Goal: Information Seeking & Learning: Learn about a topic

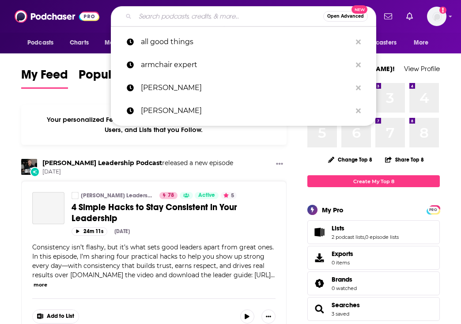
click at [195, 16] on input "Search podcasts, credits, & more..." at bounding box center [229, 16] width 188 height 14
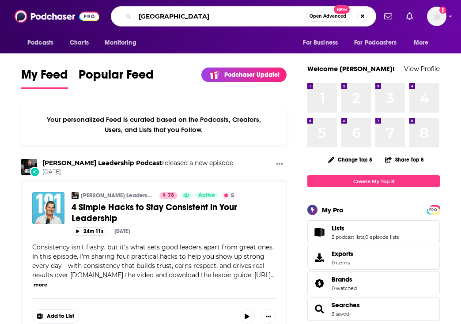
type input "[GEOGRAPHIC_DATA]"
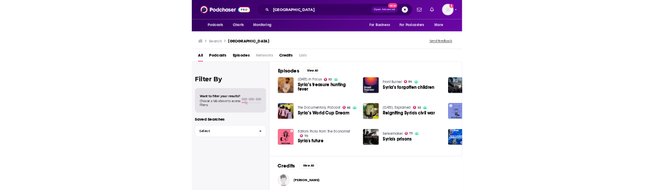
scroll to position [124, 0]
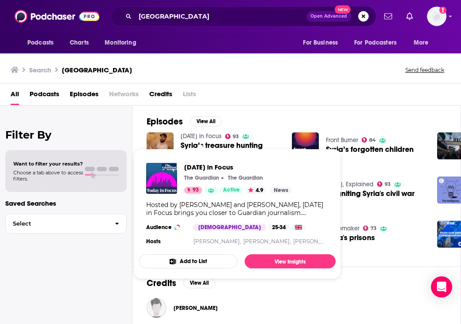
click at [197, 134] on link "[DATE] in Focus" at bounding box center [201, 137] width 41 height 8
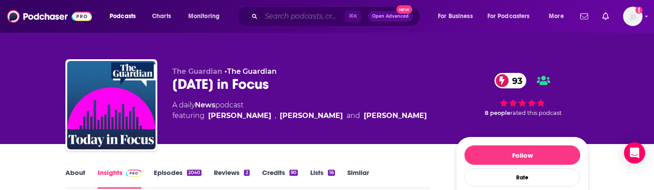
click at [274, 18] on input "Search podcasts, credits, & more..." at bounding box center [303, 16] width 84 height 14
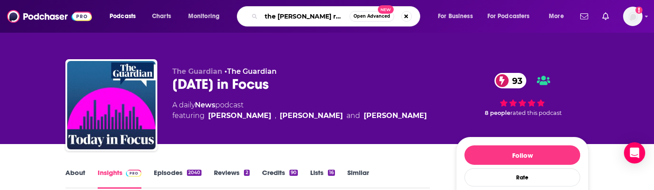
type input "the [PERSON_NAME] report"
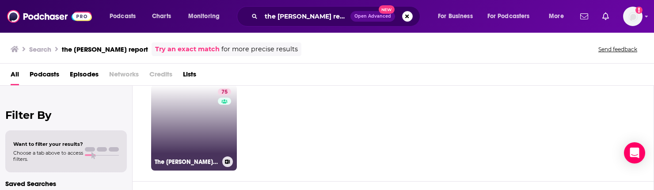
scroll to position [16, 0]
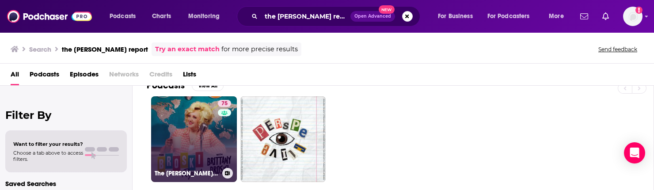
click at [185, 138] on link "75 The [PERSON_NAME] Report with [PERSON_NAME]" at bounding box center [194, 139] width 86 height 86
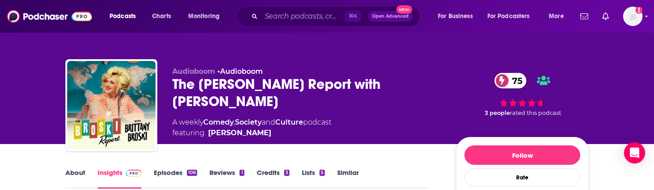
click at [168, 171] on link "Episodes 106" at bounding box center [175, 178] width 43 height 20
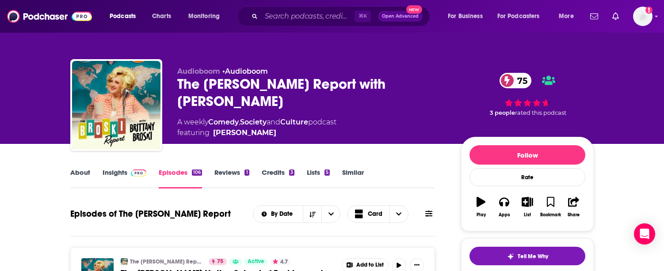
click at [116, 169] on link "Insights" at bounding box center [124, 178] width 44 height 20
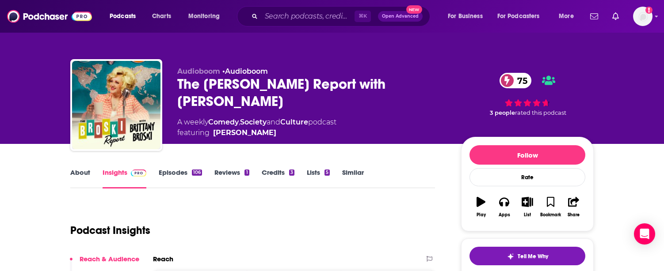
click at [77, 172] on link "About" at bounding box center [80, 178] width 20 height 20
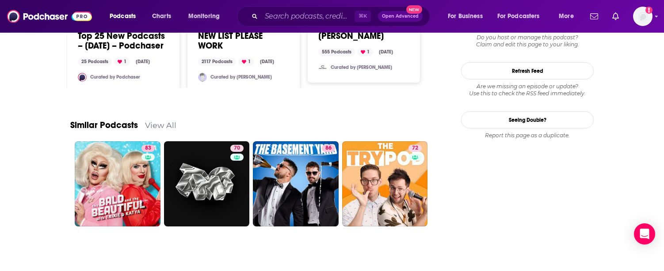
scroll to position [1095, 0]
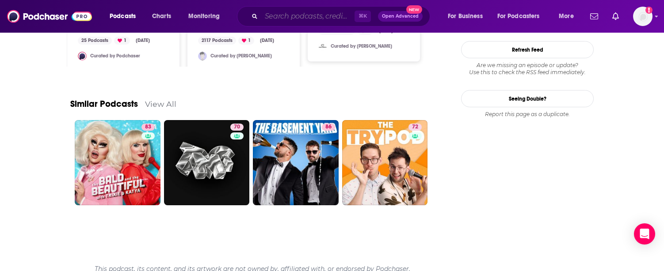
click at [311, 14] on input "Search podcasts, credits, & more..." at bounding box center [307, 16] width 93 height 14
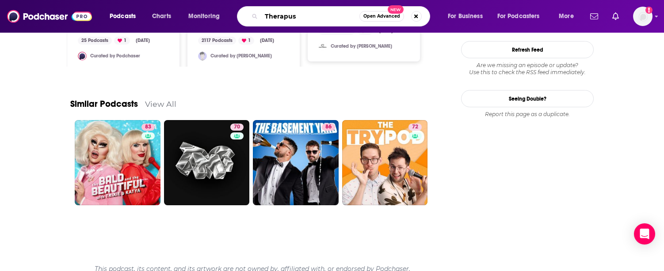
type input "Therapuss"
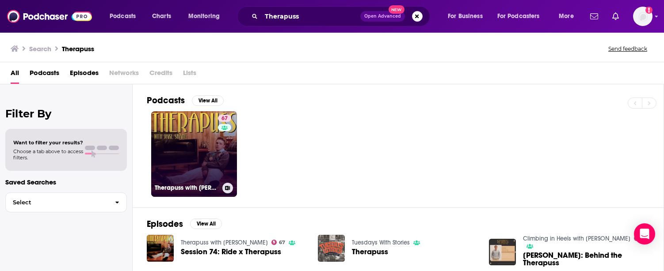
click at [188, 127] on link "67 Therapuss with [PERSON_NAME]" at bounding box center [194, 154] width 86 height 86
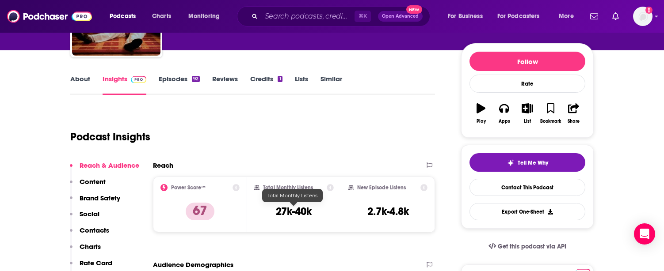
scroll to position [90, 0]
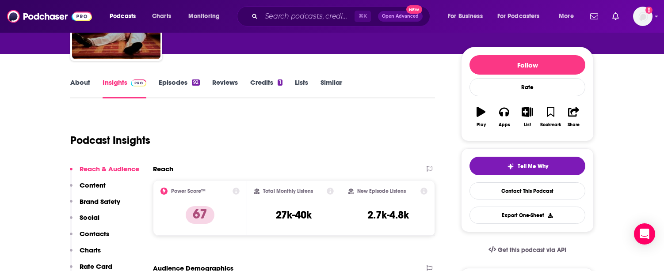
click at [177, 80] on link "Episodes 92" at bounding box center [179, 88] width 41 height 20
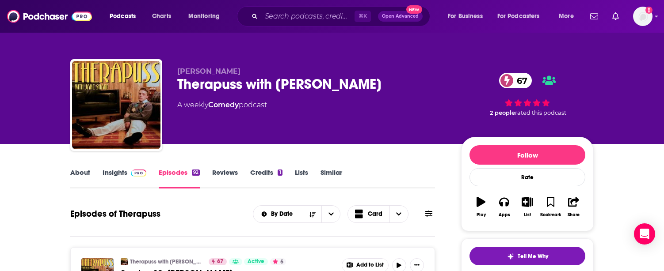
click at [76, 173] on link "About" at bounding box center [80, 178] width 20 height 20
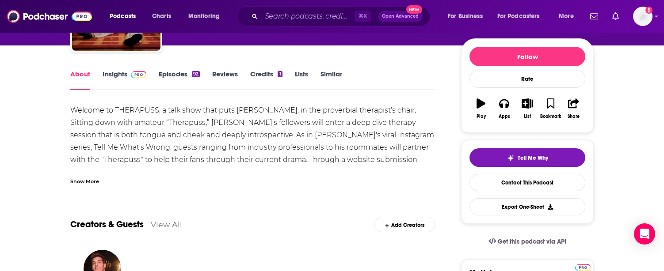
scroll to position [138, 0]
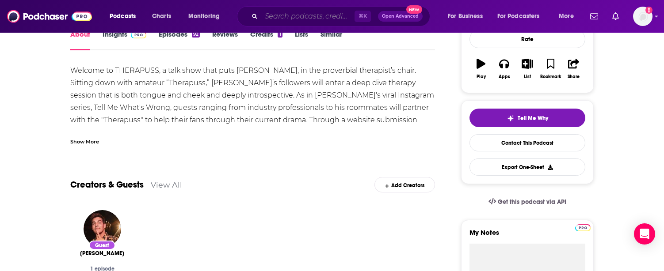
click at [285, 15] on input "Search podcasts, credits, & more..." at bounding box center [307, 16] width 93 height 14
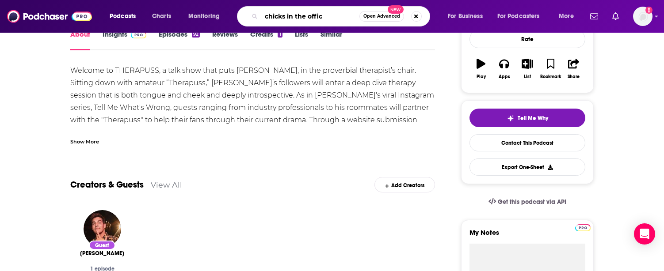
type input "chicks in the office"
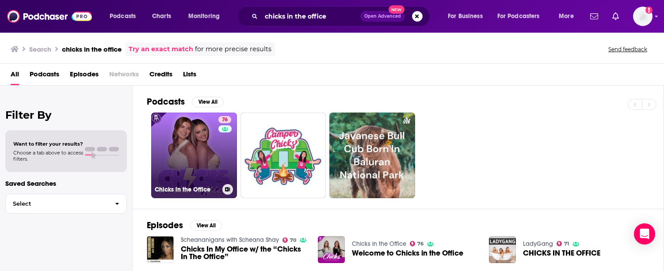
click at [191, 138] on link "76 Chicks in the Office" at bounding box center [194, 156] width 86 height 86
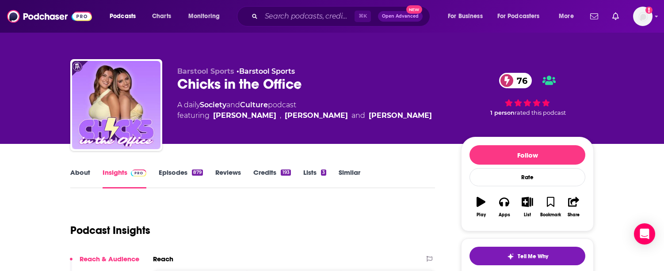
click at [175, 171] on link "Episodes 879" at bounding box center [181, 178] width 44 height 20
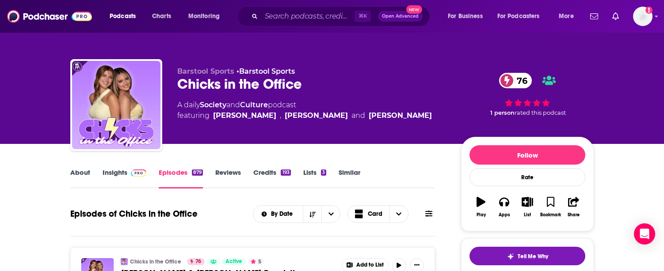
click at [112, 173] on link "Insights" at bounding box center [124, 178] width 44 height 20
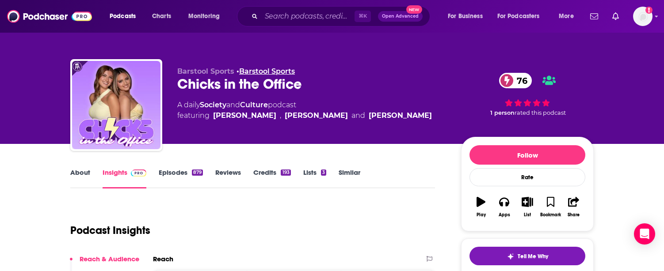
click at [265, 69] on link "Barstool Sports" at bounding box center [267, 71] width 56 height 8
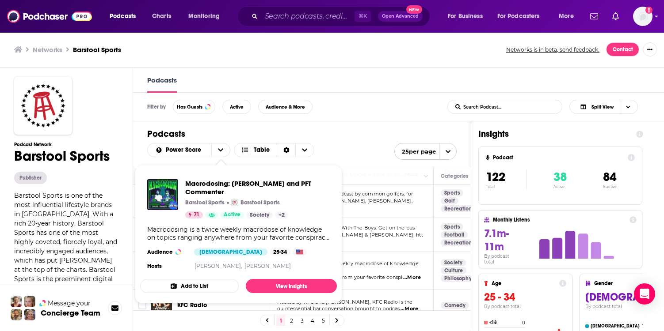
click at [361, 121] on div "Podcasts Power Score Table 25 per page" at bounding box center [302, 144] width 338 height 46
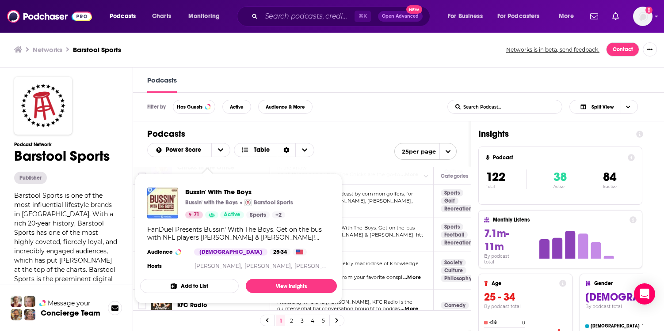
click at [214, 231] on div "FanDuel Presents Bussin' With The Boys. Get on the bus with NFL players [PERSON…" at bounding box center [238, 234] width 182 height 16
click at [229, 190] on span "Bussin' With The Boys" at bounding box center [239, 192] width 108 height 8
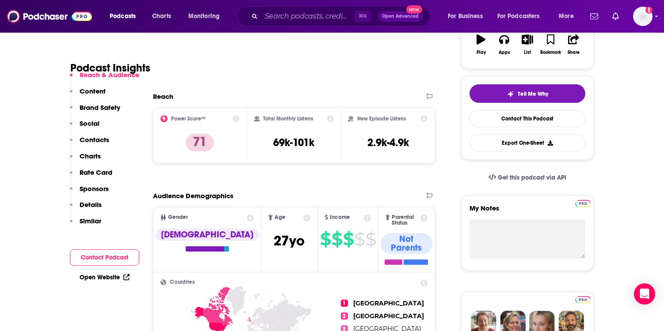
scroll to position [162, 0]
